Goal: Participate in discussion

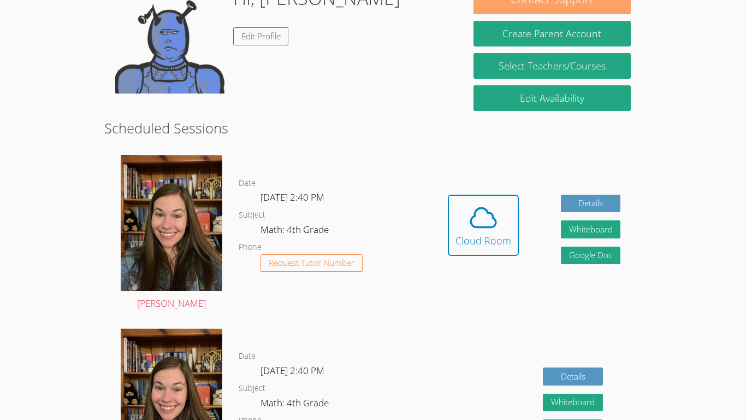
scroll to position [194, 0]
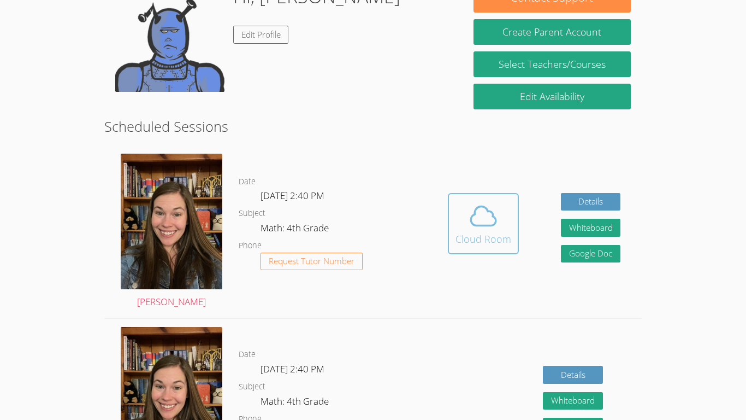
click at [468, 231] on div "Cloud Room" at bounding box center [484, 238] width 56 height 15
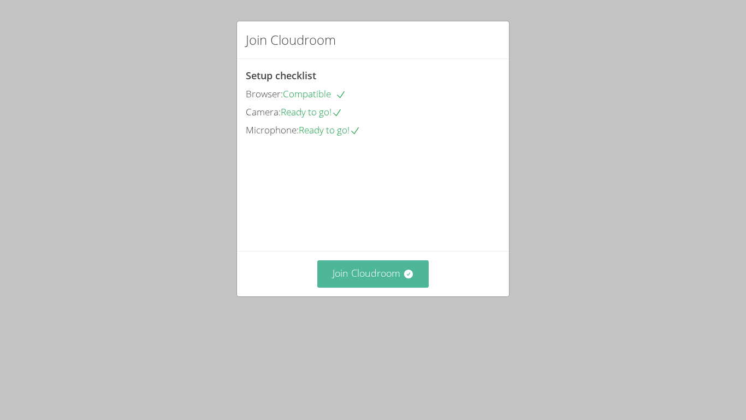
click at [388, 287] on button "Join Cloudroom" at bounding box center [373, 273] width 112 height 27
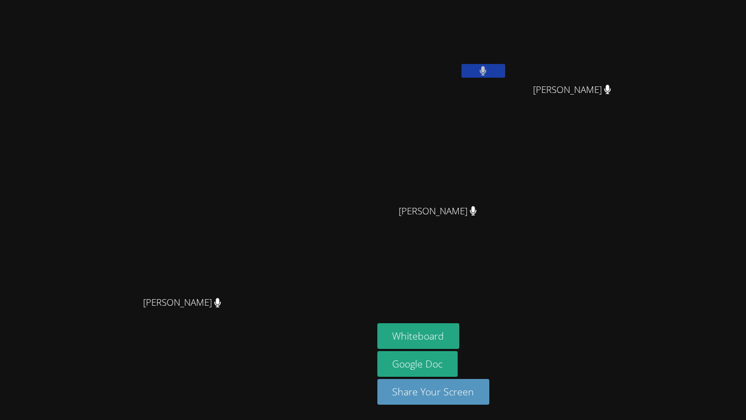
click at [505, 73] on button at bounding box center [484, 71] width 44 height 14
click at [505, 70] on button at bounding box center [484, 71] width 44 height 14
click at [489, 70] on icon at bounding box center [482, 70] width 11 height 9
click at [487, 70] on icon at bounding box center [483, 70] width 7 height 9
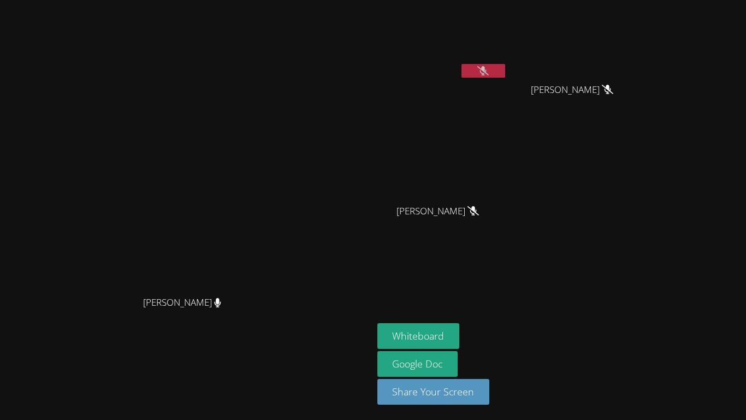
click at [489, 71] on icon at bounding box center [482, 70] width 11 height 9
click at [505, 71] on button at bounding box center [484, 71] width 44 height 14
click at [489, 71] on icon at bounding box center [482, 70] width 11 height 9
click at [505, 71] on button at bounding box center [484, 71] width 44 height 14
click at [489, 71] on icon at bounding box center [482, 70] width 11 height 9
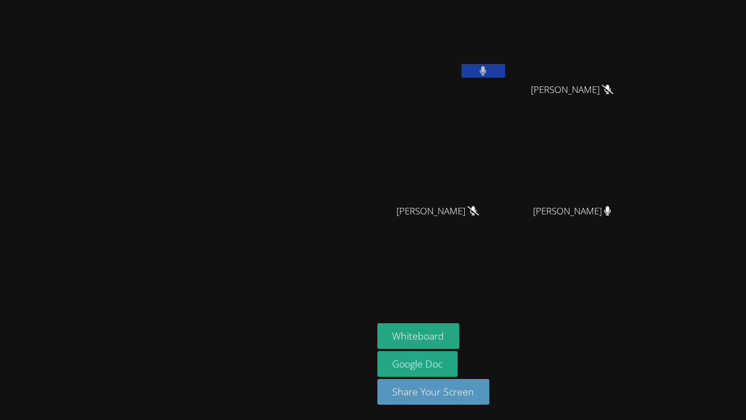
click at [487, 68] on icon at bounding box center [483, 70] width 7 height 9
click at [489, 68] on icon at bounding box center [482, 70] width 11 height 9
click at [487, 68] on icon at bounding box center [483, 70] width 7 height 9
click at [611, 87] on icon at bounding box center [607, 89] width 7 height 9
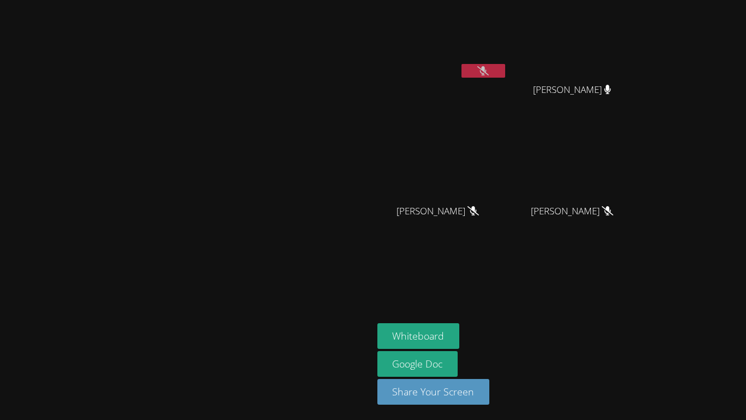
click at [611, 87] on icon at bounding box center [607, 89] width 7 height 9
click at [613, 85] on icon at bounding box center [607, 89] width 11 height 9
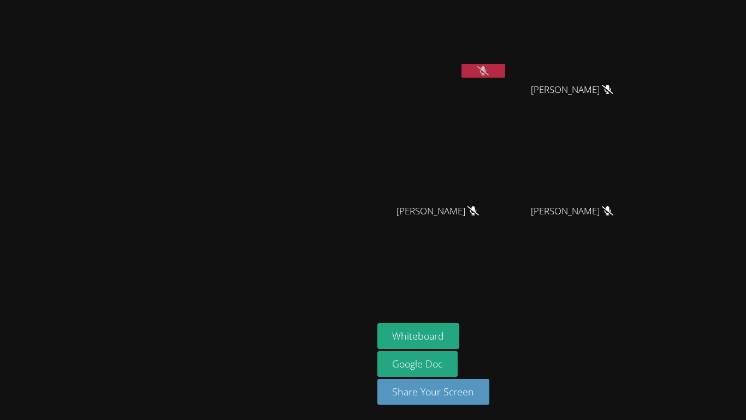
click at [479, 210] on icon at bounding box center [473, 210] width 11 height 9
click at [479, 206] on icon at bounding box center [473, 210] width 11 height 9
click at [613, 91] on icon at bounding box center [607, 89] width 11 height 9
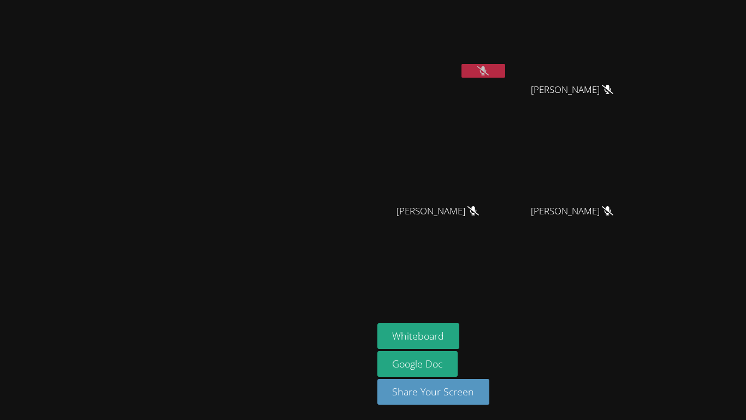
click at [613, 91] on icon at bounding box center [607, 89] width 11 height 9
click at [505, 70] on button at bounding box center [484, 71] width 44 height 14
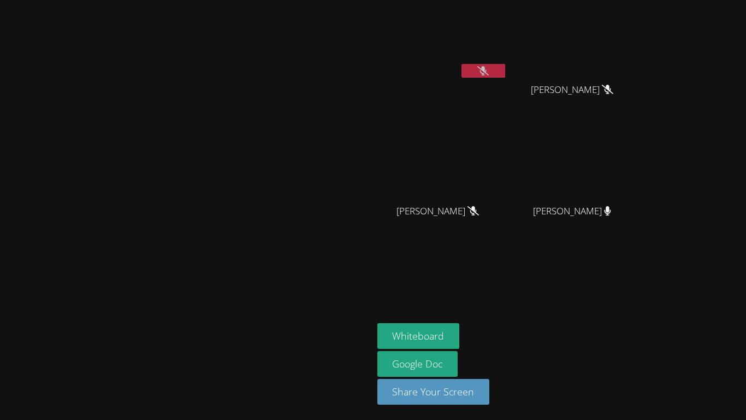
click at [505, 70] on button at bounding box center [484, 71] width 44 height 14
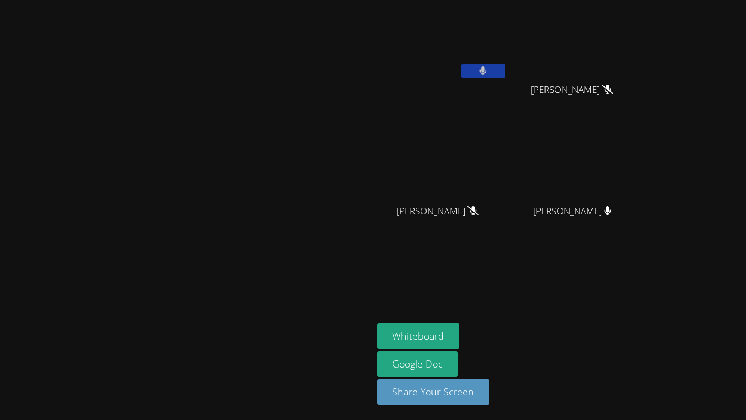
click at [505, 70] on button at bounding box center [484, 71] width 44 height 14
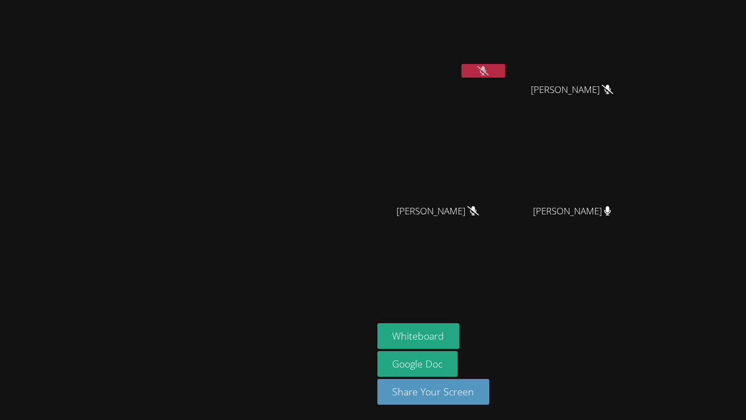
click at [505, 70] on button at bounding box center [484, 71] width 44 height 14
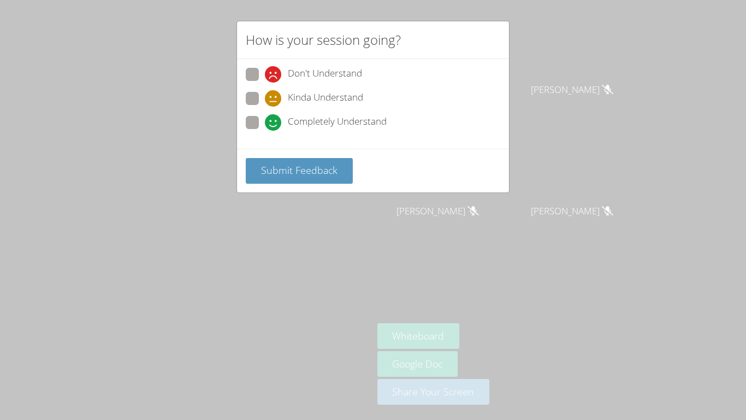
click at [265, 131] on span at bounding box center [265, 131] width 0 height 0
click at [265, 125] on input "Completely Understand" at bounding box center [269, 120] width 9 height 9
radio input "true"
click at [277, 181] on button "Submit Feedback" at bounding box center [299, 171] width 107 height 26
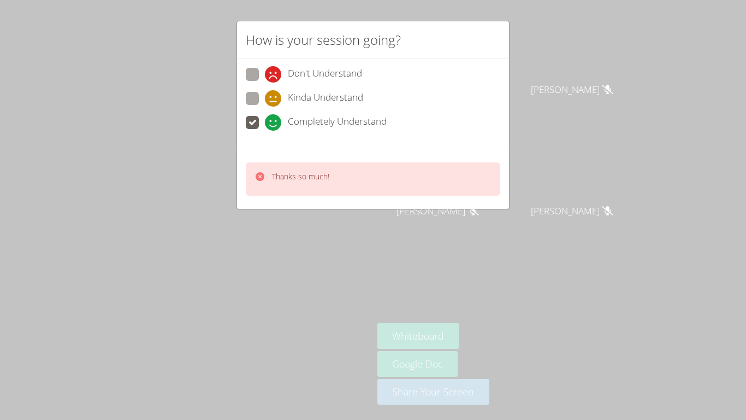
click at [280, 179] on p "Thanks so much!" at bounding box center [300, 176] width 57 height 11
click at [280, 181] on p "Thanks so much!" at bounding box center [300, 176] width 57 height 11
click at [284, 186] on div "Thanks so much!" at bounding box center [300, 179] width 57 height 16
click at [298, 203] on div "Thanks so much!" at bounding box center [373, 179] width 272 height 60
click at [279, 184] on div "Thanks so much!" at bounding box center [300, 179] width 57 height 16
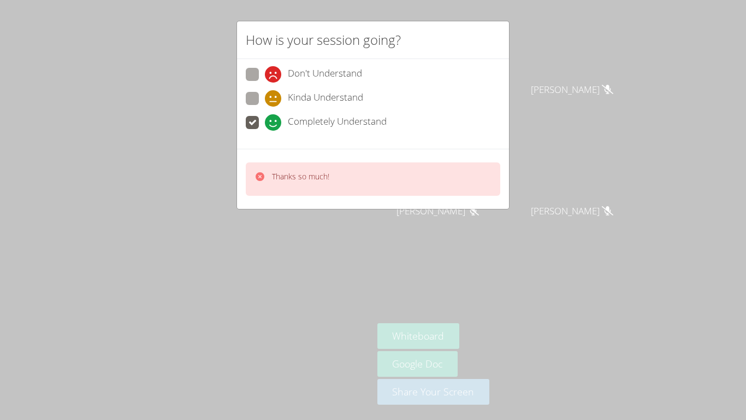
click at [350, 163] on div "Thanks so much!" at bounding box center [373, 178] width 255 height 33
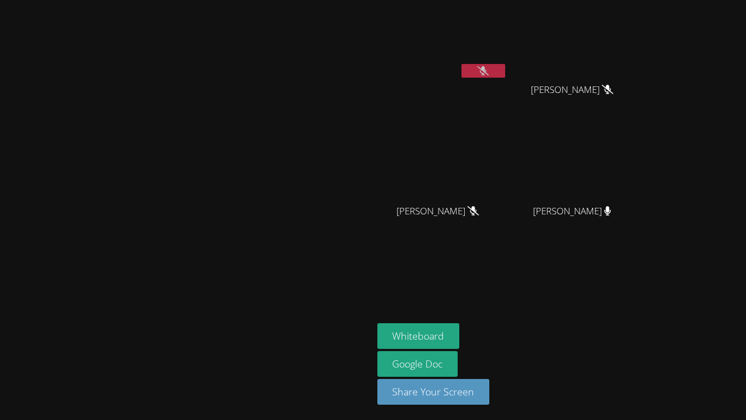
click at [505, 71] on button at bounding box center [484, 71] width 44 height 14
click at [611, 210] on icon at bounding box center [608, 210] width 7 height 9
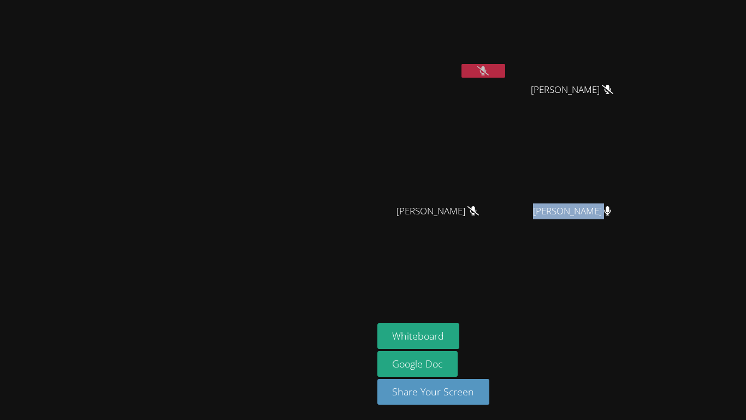
click at [611, 210] on icon at bounding box center [607, 210] width 7 height 9
click at [505, 69] on button at bounding box center [484, 71] width 44 height 14
